Goal: Check status: Check status

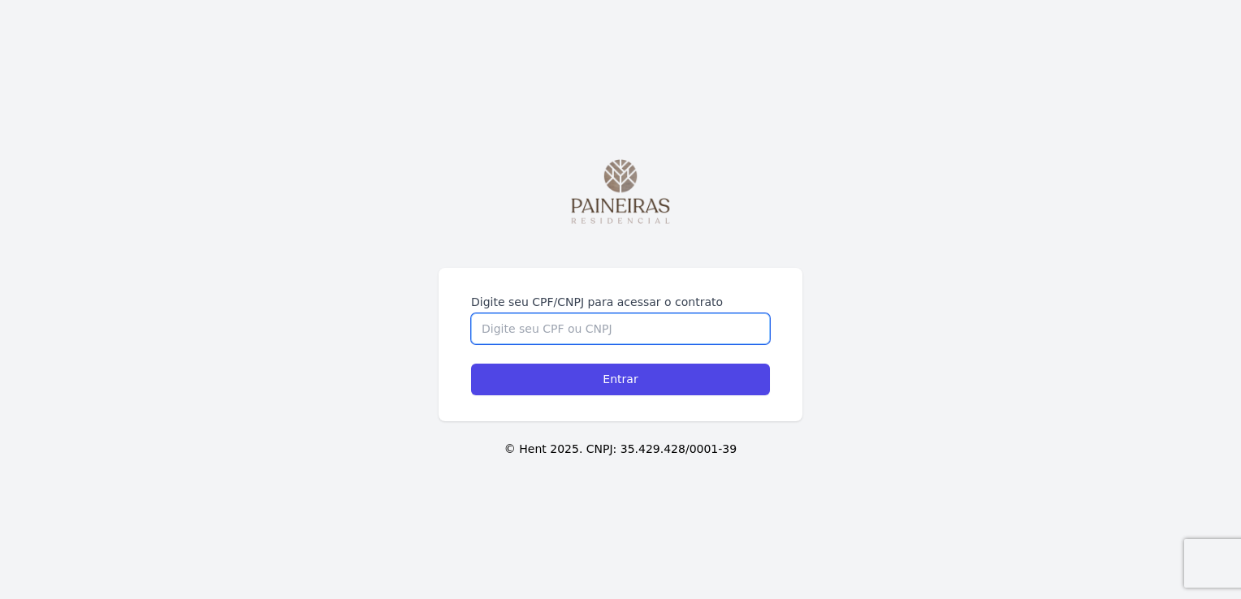
click at [597, 339] on input "Digite seu CPF/CNPJ para acessar o contrato" at bounding box center [620, 329] width 299 height 31
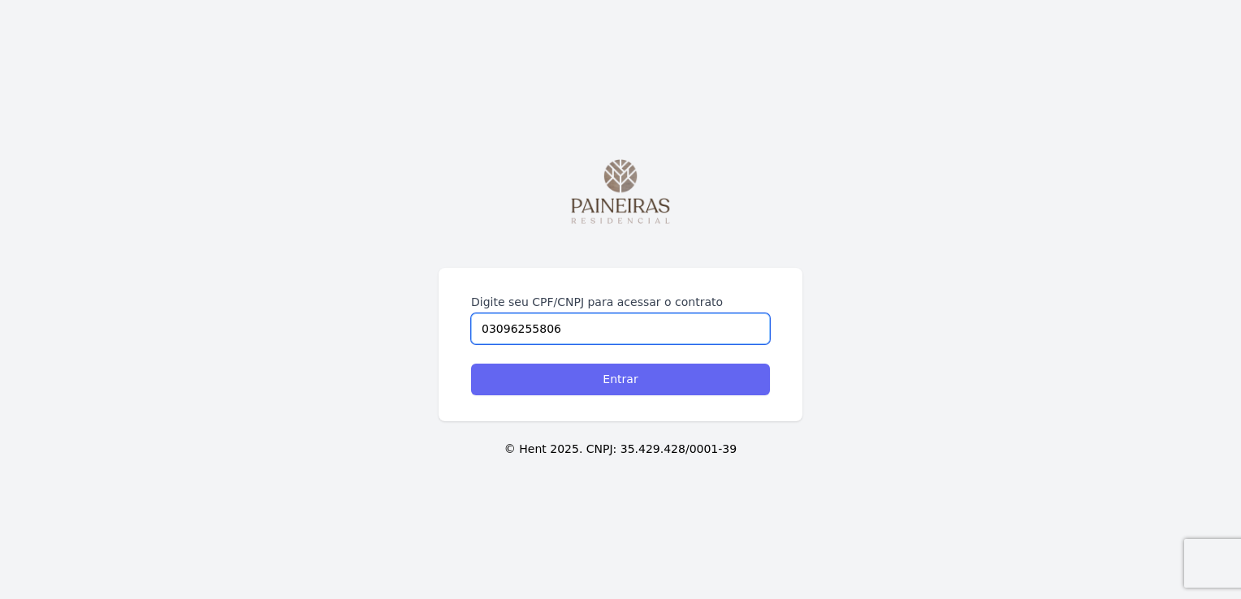
type input "03096255806"
click at [620, 377] on input "Entrar" at bounding box center [620, 380] width 299 height 32
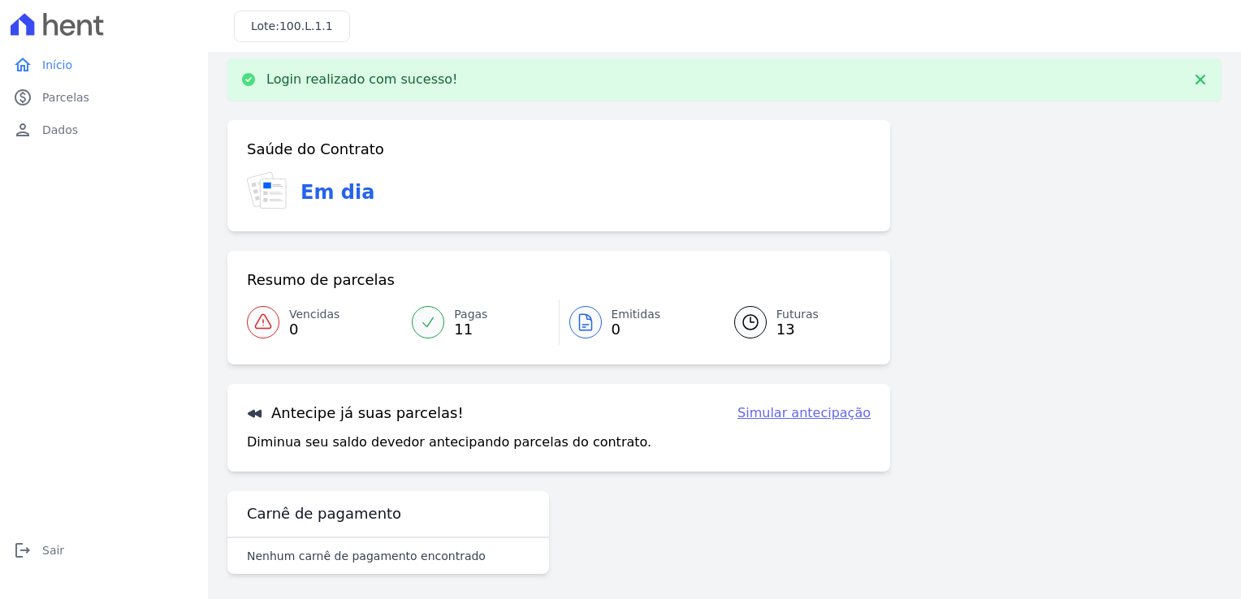
scroll to position [19, 0]
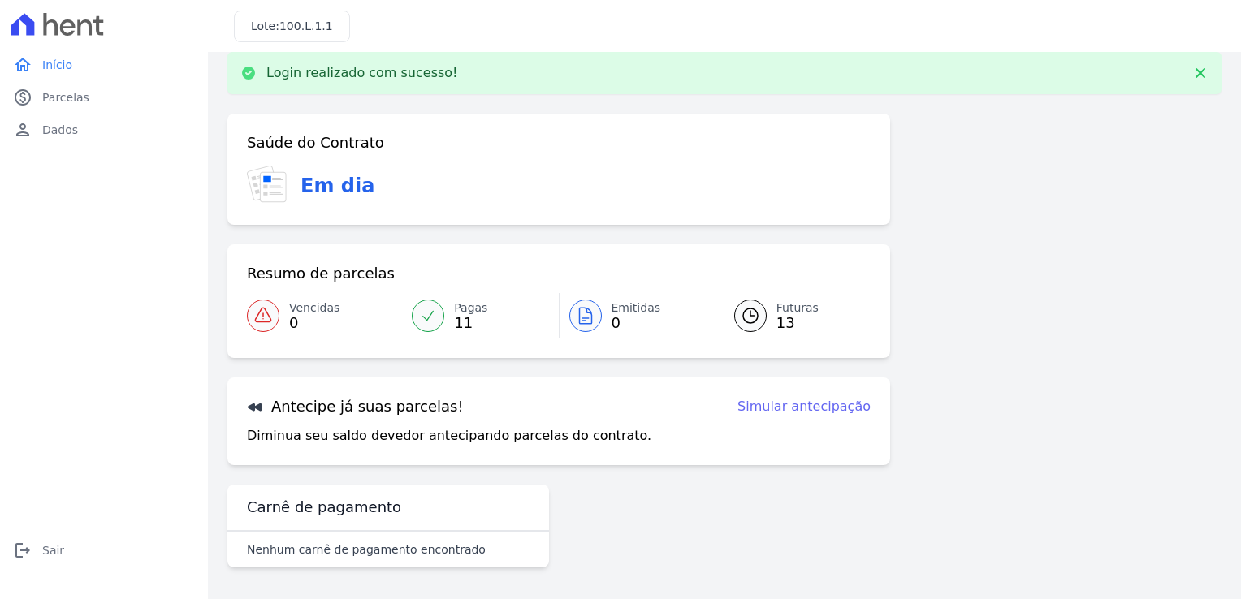
click at [465, 307] on span "Pagas" at bounding box center [470, 308] width 33 height 17
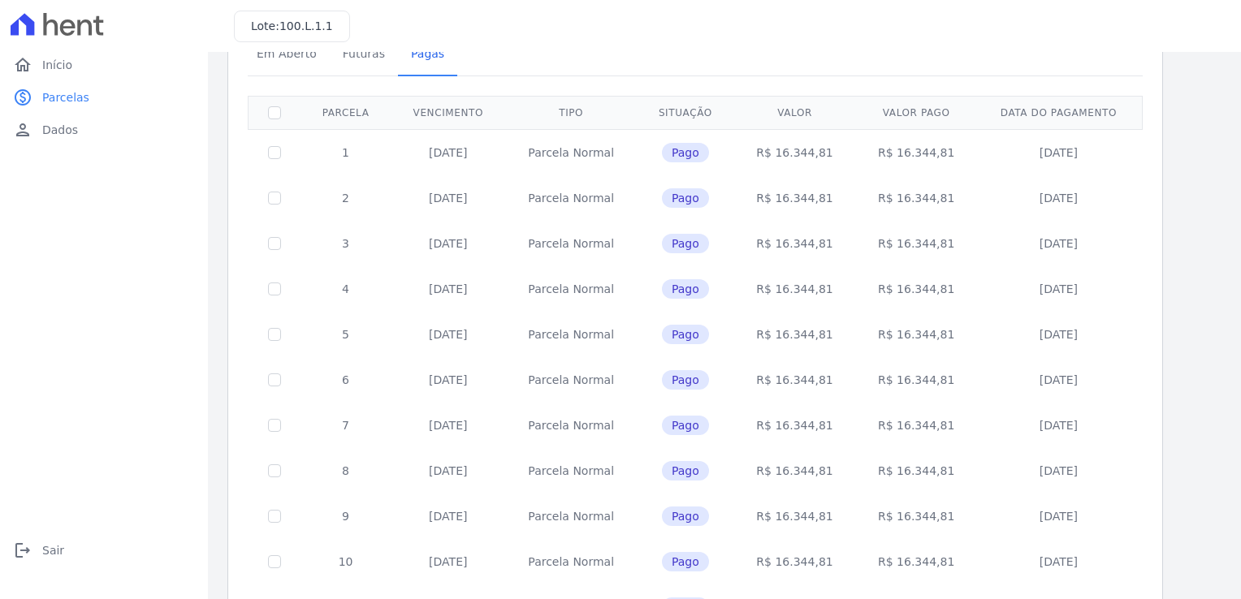
scroll to position [193, 0]
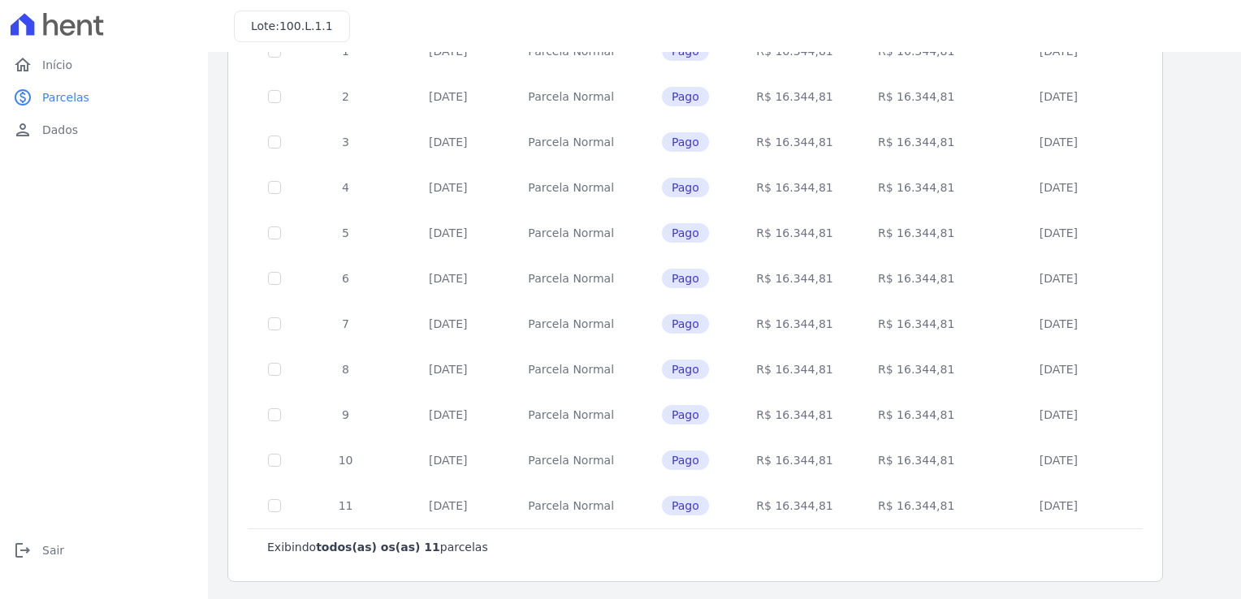
drag, startPoint x: 705, startPoint y: 2, endPoint x: 609, endPoint y: 205, distance: 225.3
click at [609, 205] on td "Parcela Normal" at bounding box center [571, 187] width 132 height 45
